Goal: Complete application form: Complete application form

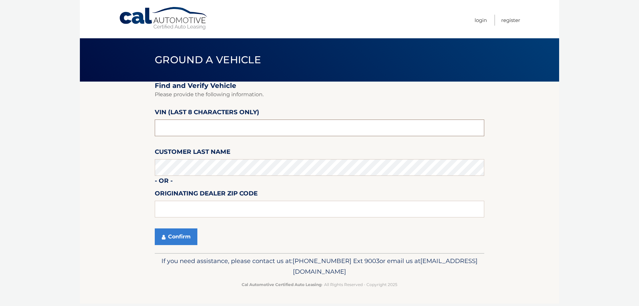
click at [185, 128] on input "text" at bounding box center [320, 128] width 330 height 17
click at [212, 134] on input "text" at bounding box center [320, 128] width 330 height 17
click at [199, 209] on input "text" at bounding box center [320, 209] width 330 height 17
type input "34982"
click at [176, 237] on button "Confirm" at bounding box center [176, 236] width 43 height 17
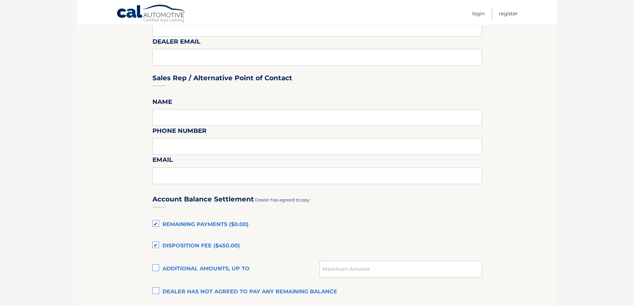
scroll to position [233, 0]
